Goal: Task Accomplishment & Management: Use online tool/utility

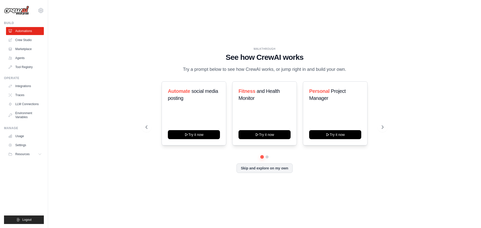
click at [113, 110] on div "WALKTHROUGH See how [PERSON_NAME] works Try a prompt below to see how [PERSON_N…" at bounding box center [264, 114] width 417 height 218
click at [146, 42] on div "WALKTHROUGH See how [PERSON_NAME] works Try a prompt below to see how [PERSON_N…" at bounding box center [264, 114] width 417 height 218
drag, startPoint x: 95, startPoint y: 25, endPoint x: 386, endPoint y: 176, distance: 327.9
click at [386, 176] on div "WALKTHROUGH See how [PERSON_NAME] works Try a prompt below to see how [PERSON_N…" at bounding box center [264, 114] width 417 height 218
click at [432, 27] on div "WALKTHROUGH See how [PERSON_NAME] works Try a prompt below to see how [PERSON_N…" at bounding box center [264, 114] width 417 height 218
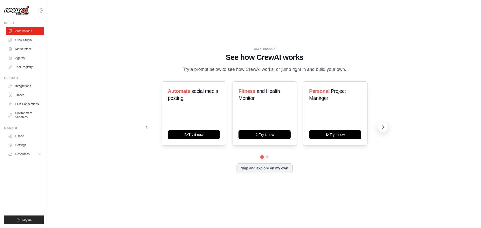
click at [382, 130] on icon at bounding box center [383, 127] width 5 height 5
click at [145, 130] on icon at bounding box center [146, 127] width 5 height 5
click at [388, 47] on div "WALKTHROUGH See how [PERSON_NAME] works Try a prompt below to see how [PERSON_N…" at bounding box center [265, 114] width 250 height 134
click at [15, 138] on link "Usage" at bounding box center [26, 136] width 38 height 8
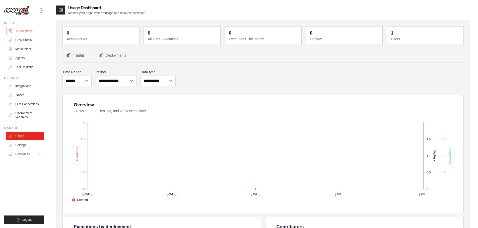
click at [31, 30] on link "Automations" at bounding box center [26, 31] width 38 height 8
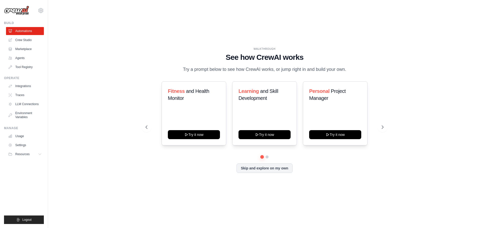
click at [131, 30] on div "WALKTHROUGH See how [PERSON_NAME] works Try a prompt below to see how [PERSON_N…" at bounding box center [264, 114] width 417 height 218
click at [420, 71] on div "WALKTHROUGH See how [PERSON_NAME] works Try a prompt below to see how [PERSON_N…" at bounding box center [264, 114] width 417 height 218
click at [159, 186] on div "WALKTHROUGH See how [PERSON_NAME] works Try a prompt below to see how [PERSON_N…" at bounding box center [264, 114] width 417 height 218
click at [121, 98] on div "WALKTHROUGH See how [PERSON_NAME] works Try a prompt below to see how [PERSON_N…" at bounding box center [264, 114] width 417 height 218
click at [164, 16] on div "WALKTHROUGH See how [PERSON_NAME] works Try a prompt below to see how [PERSON_N…" at bounding box center [264, 114] width 417 height 218
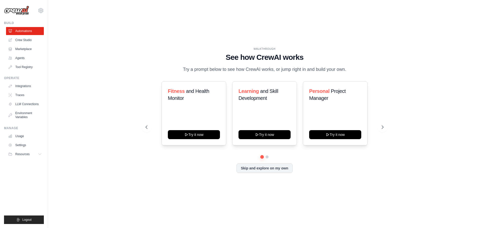
click at [99, 106] on div "WALKTHROUGH See how [PERSON_NAME] works Try a prompt below to see how [PERSON_N…" at bounding box center [264, 114] width 417 height 218
click at [380, 36] on div "WALKTHROUGH See how [PERSON_NAME] works Try a prompt below to see how [PERSON_N…" at bounding box center [264, 114] width 417 height 218
click at [384, 41] on div "WALKTHROUGH See how [PERSON_NAME] works Try a prompt below to see how [PERSON_N…" at bounding box center [264, 114] width 417 height 218
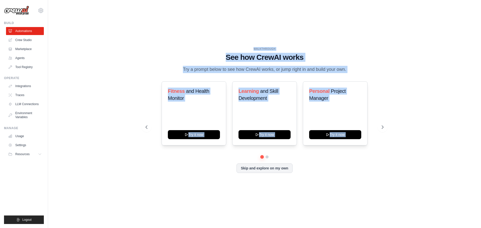
drag, startPoint x: 119, startPoint y: 26, endPoint x: 402, endPoint y: 139, distance: 304.4
click at [402, 139] on div "WALKTHROUGH See how [PERSON_NAME] works Try a prompt below to see how [PERSON_N…" at bounding box center [264, 114] width 417 height 218
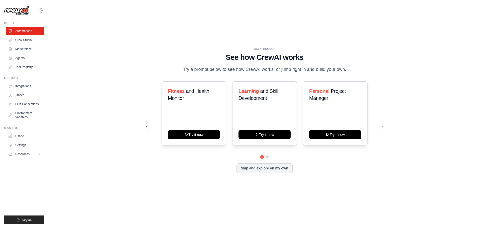
click at [338, 179] on div "WALKTHROUGH See how [PERSON_NAME] works Try a prompt below to see how [PERSON_N…" at bounding box center [265, 114] width 250 height 134
click at [120, 70] on div "WALKTHROUGH See how [PERSON_NAME] works Try a prompt below to see how [PERSON_N…" at bounding box center [264, 114] width 417 height 218
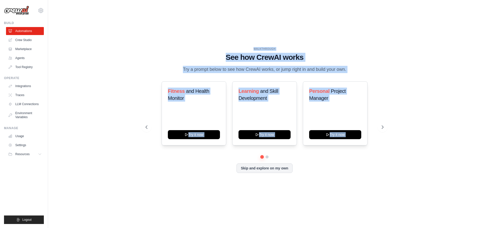
drag, startPoint x: 97, startPoint y: 7, endPoint x: 386, endPoint y: 160, distance: 327.6
click at [386, 160] on div "WALKTHROUGH See how [PERSON_NAME] works Try a prompt below to see how [PERSON_N…" at bounding box center [264, 114] width 417 height 218
click at [404, 147] on div "WALKTHROUGH See how [PERSON_NAME] works Try a prompt below to see how [PERSON_N…" at bounding box center [264, 114] width 417 height 218
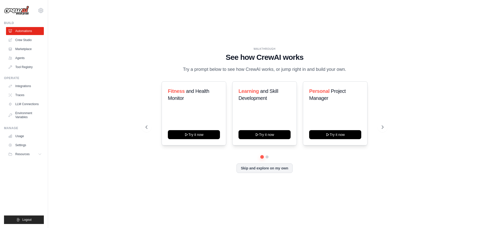
drag, startPoint x: 376, startPoint y: 169, endPoint x: 151, endPoint y: 40, distance: 259.8
click at [151, 40] on div "WALKTHROUGH See how [PERSON_NAME] works Try a prompt below to see how [PERSON_N…" at bounding box center [264, 114] width 417 height 218
click at [93, 72] on div "WALKTHROUGH See how [PERSON_NAME] works Try a prompt below to see how [PERSON_N…" at bounding box center [264, 114] width 417 height 218
drag, startPoint x: 122, startPoint y: 31, endPoint x: 389, endPoint y: 179, distance: 304.8
click at [389, 179] on div "WALKTHROUGH See how [PERSON_NAME] works Try a prompt below to see how [PERSON_N…" at bounding box center [264, 114] width 417 height 218
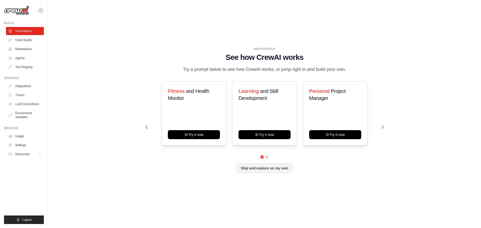
click at [313, 197] on div "WALKTHROUGH See how [PERSON_NAME] works Try a prompt below to see how [PERSON_N…" at bounding box center [264, 114] width 417 height 218
click at [50, 122] on div "WALKTHROUGH See how [PERSON_NAME] works Try a prompt below to see how [PERSON_N…" at bounding box center [264, 114] width 433 height 218
click at [117, 72] on div "WALKTHROUGH See how [PERSON_NAME] works Try a prompt below to see how [PERSON_N…" at bounding box center [264, 114] width 417 height 218
click at [205, 137] on button "Try it now" at bounding box center [194, 134] width 52 height 9
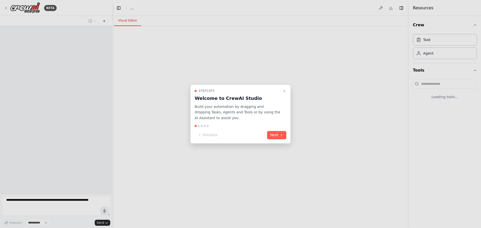
select select "****"
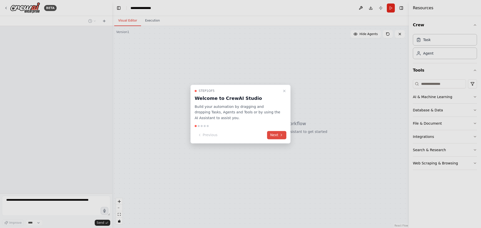
click at [279, 133] on button "Next" at bounding box center [276, 135] width 19 height 8
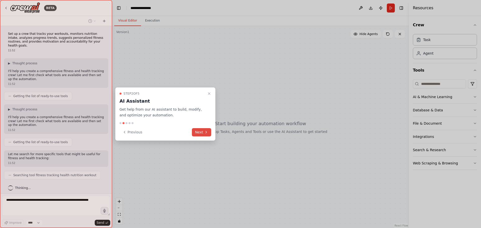
click at [200, 130] on button "Next" at bounding box center [201, 132] width 19 height 8
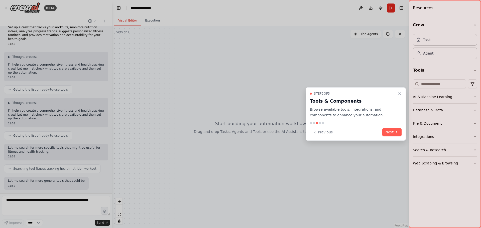
scroll to position [32, 0]
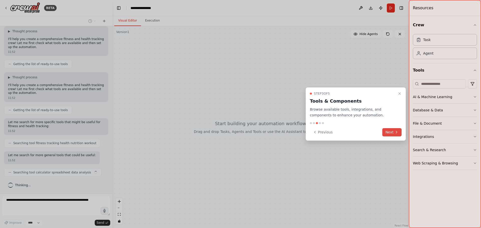
click at [393, 133] on button "Next" at bounding box center [392, 132] width 19 height 8
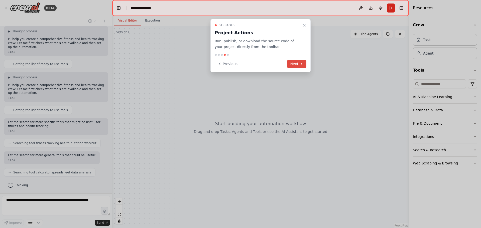
click at [297, 65] on button "Next" at bounding box center [296, 64] width 19 height 8
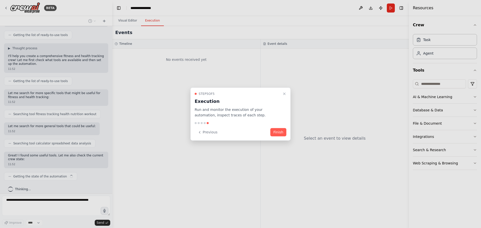
scroll to position [65, 0]
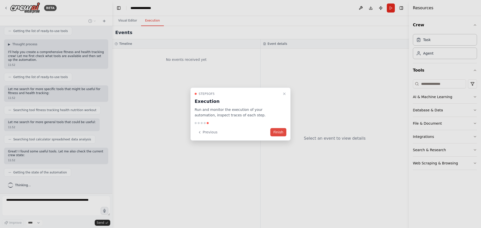
click at [280, 131] on button "Finish" at bounding box center [279, 132] width 16 height 8
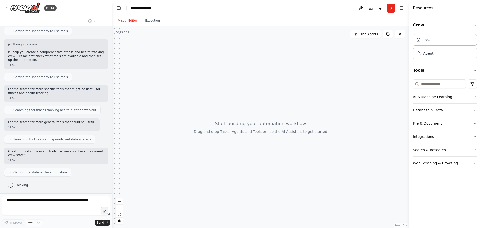
click at [142, 34] on div at bounding box center [260, 127] width 297 height 202
click at [434, 42] on div "Task" at bounding box center [445, 40] width 64 height 12
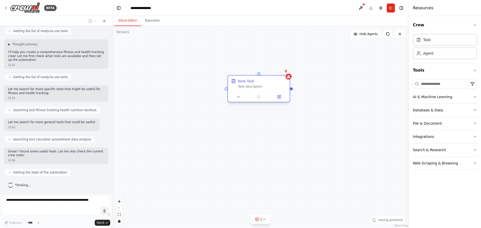
drag, startPoint x: 354, startPoint y: 83, endPoint x: 260, endPoint y: 81, distance: 93.8
click at [260, 81] on div "New Task" at bounding box center [262, 81] width 49 height 5
click at [242, 100] on div at bounding box center [259, 97] width 62 height 10
click at [239, 98] on icon at bounding box center [239, 97] width 4 height 4
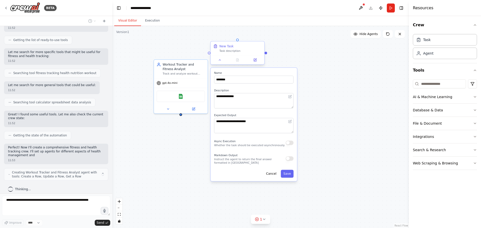
drag, startPoint x: 246, startPoint y: 89, endPoint x: 223, endPoint y: 48, distance: 45.9
click at [223, 48] on div "New Task Task description" at bounding box center [241, 48] width 42 height 9
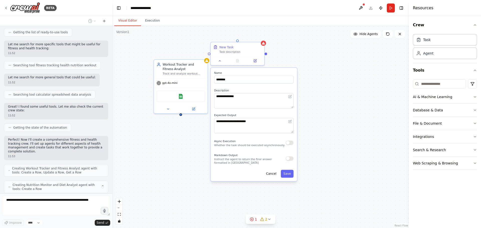
scroll to position [127, 0]
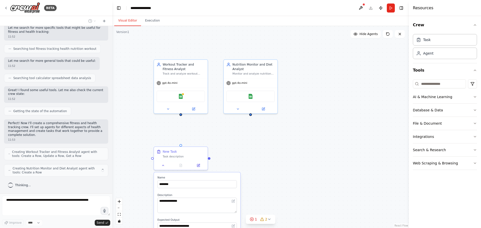
click at [272, 71] on div "Nutrition Monitor and Diet Analyst Monitor and analyze nutrition intake for {us…" at bounding box center [254, 68] width 42 height 13
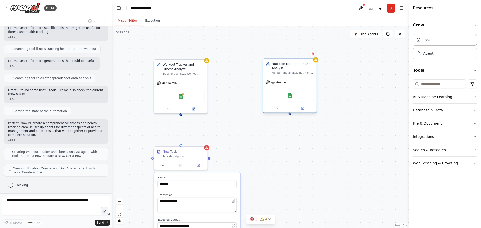
drag, startPoint x: 278, startPoint y: 76, endPoint x: 290, endPoint y: 76, distance: 11.3
click at [290, 76] on div "Nutrition Monitor and Diet Analyst Monitor and analyze nutrition intake for {us…" at bounding box center [290, 86] width 55 height 55
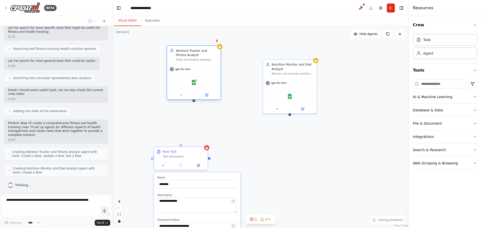
drag, startPoint x: 184, startPoint y: 73, endPoint x: 176, endPoint y: 72, distance: 7.6
click at [176, 62] on div "Track and analyze workout sessions for {user_name}, recording exercises, sets, …" at bounding box center [197, 60] width 42 height 4
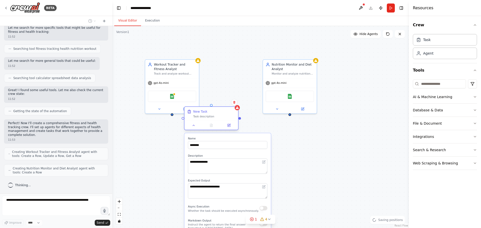
drag, startPoint x: 198, startPoint y: 155, endPoint x: 231, endPoint y: 112, distance: 54.7
click at [231, 112] on div "New Task Task description" at bounding box center [214, 114] width 42 height 9
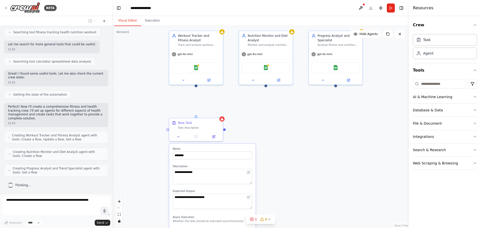
drag, startPoint x: 239, startPoint y: 142, endPoint x: 265, endPoint y: 119, distance: 34.1
click at [254, 113] on div "**********" at bounding box center [260, 127] width 297 height 202
click at [351, 145] on div "**********" at bounding box center [260, 127] width 297 height 202
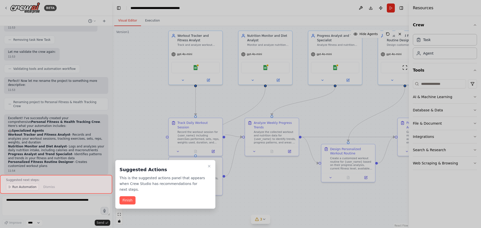
scroll to position [488, 0]
